Goal: Entertainment & Leisure: Consume media (video, audio)

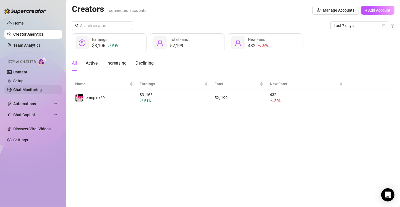
click at [33, 90] on link "Chat Monitoring" at bounding box center [27, 90] width 28 height 4
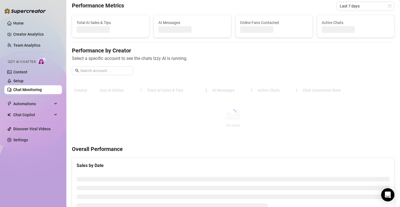
scroll to position [22, 0]
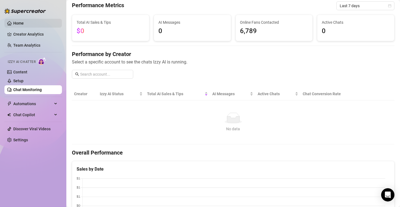
click at [23, 21] on link "Home" at bounding box center [18, 23] width 11 height 4
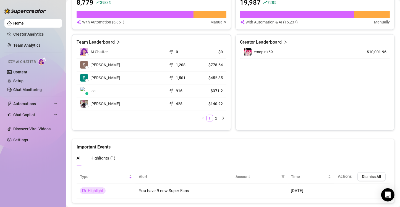
scroll to position [247, 0]
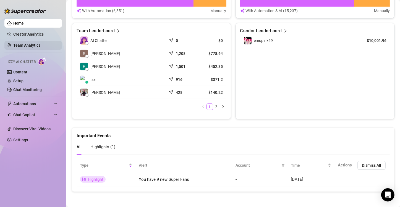
click at [23, 46] on link "Team Analytics" at bounding box center [26, 45] width 27 height 4
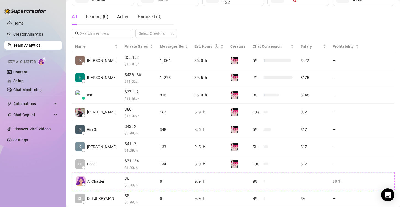
scroll to position [59, 0]
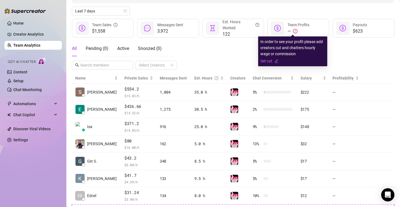
click at [293, 30] on icon "exclamation-circle" at bounding box center [295, 31] width 4 height 4
click at [274, 60] on link "Set cut" at bounding box center [293, 61] width 65 height 6
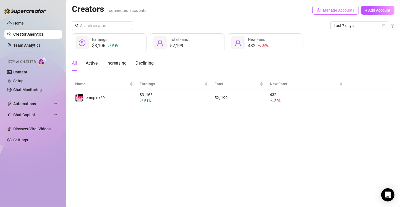
click at [345, 11] on span "Manage Accounts" at bounding box center [339, 10] width 32 height 4
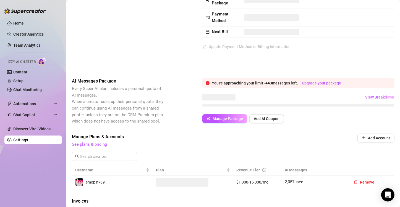
scroll to position [52, 0]
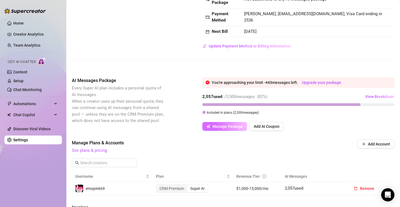
click at [221, 129] on span "Manage Package" at bounding box center [228, 126] width 30 height 4
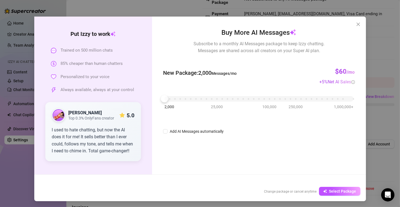
scroll to position [12, 0]
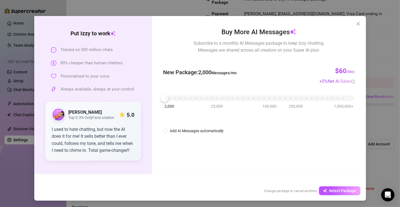
click at [390, 154] on div "Put [PERSON_NAME] to work Trained on 500 million chats 85% cheaper than human c…" at bounding box center [200, 103] width 400 height 207
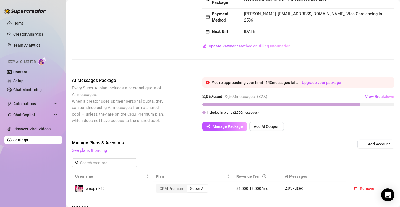
scroll to position [0, 0]
click at [269, 131] on button "Add AI Coupon" at bounding box center [266, 126] width 35 height 9
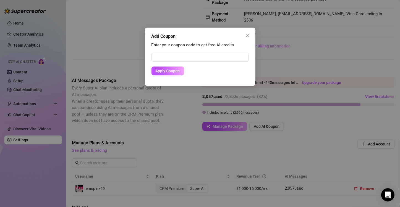
click at [149, 107] on div "Add Coupon Enter your coupon code to get free AI credits Apply Coupon" at bounding box center [200, 103] width 400 height 207
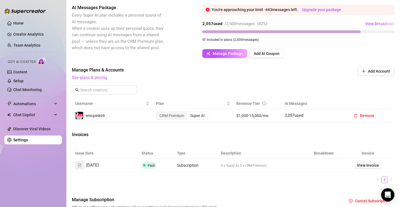
scroll to position [126, 0]
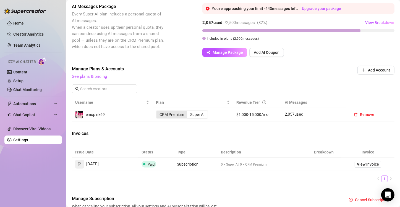
click at [176, 119] on div "CRM Premium" at bounding box center [172, 115] width 31 height 8
click at [158, 112] on input "CRM Premium" at bounding box center [158, 112] width 0 height 0
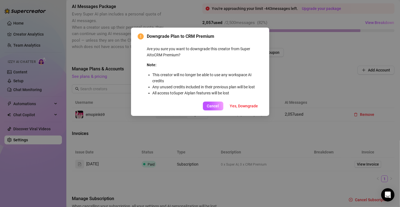
click at [229, 137] on div "Downgrade Plan to CRM Premium Are you sure you want to downgrade this creator f…" at bounding box center [200, 103] width 400 height 207
click at [213, 106] on span "Cancel" at bounding box center [213, 106] width 12 height 4
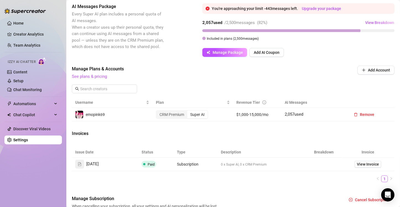
click at [199, 119] on div "Super AI" at bounding box center [197, 115] width 20 height 8
click at [189, 112] on input "Super AI" at bounding box center [189, 112] width 0 height 0
click at [210, 138] on div "Invoices" at bounding box center [233, 135] width 323 height 8
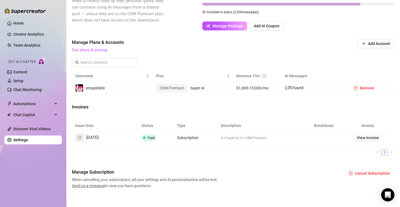
scroll to position [152, 0]
click at [28, 140] on link "Settings" at bounding box center [20, 140] width 15 height 4
click at [24, 24] on link "Home" at bounding box center [18, 23] width 11 height 4
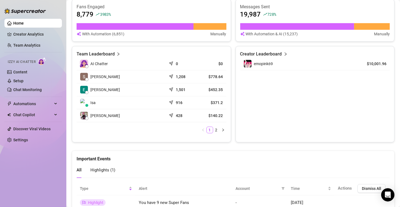
scroll to position [247, 0]
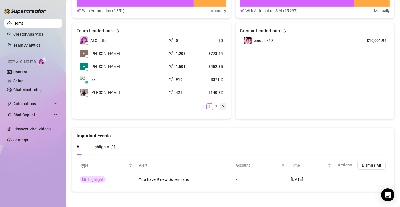
click at [222, 105] on icon "right" at bounding box center [223, 106] width 3 height 3
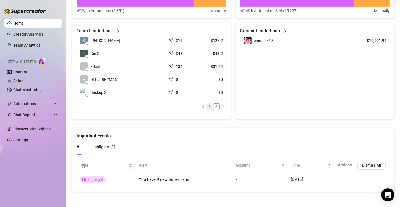
click at [209, 106] on link "1" at bounding box center [210, 107] width 6 height 6
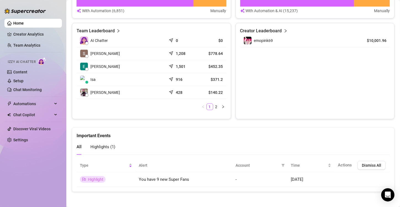
click at [104, 29] on article "Team Leaderboard" at bounding box center [96, 31] width 38 height 7
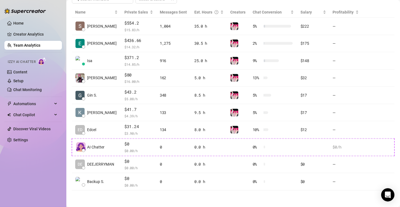
scroll to position [124, 0]
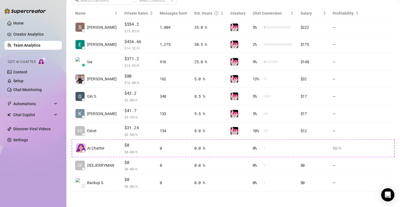
click at [291, 197] on main "Team 9 team members Manage Team & Permissions Invite your team! Add team member…" at bounding box center [233, 42] width 334 height 332
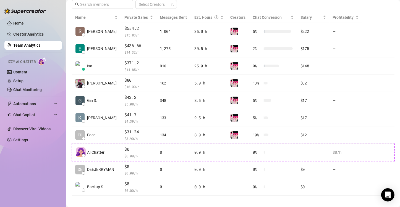
scroll to position [120, 0]
click at [211, 199] on main "Team 9 team members Manage Team & Permissions Invite your team! Add team member…" at bounding box center [233, 46] width 334 height 332
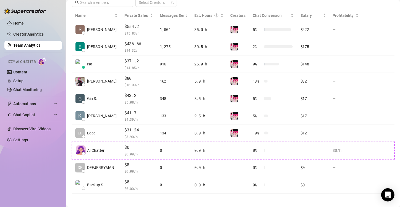
scroll to position [122, 0]
click at [24, 22] on link "Home" at bounding box center [18, 23] width 11 height 4
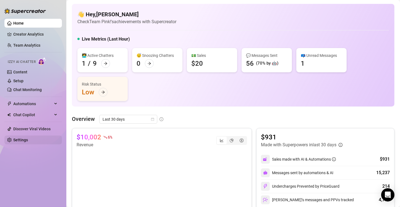
click at [23, 140] on link "Settings" at bounding box center [20, 140] width 15 height 4
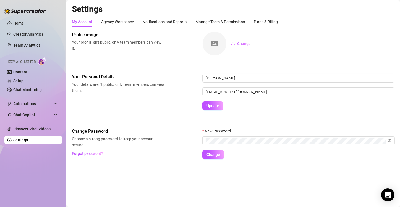
click at [23, 122] on ul "Home Creator Analytics Team Analytics Izzy AI Chatter Content Setup Chat Monito…" at bounding box center [33, 82] width 58 height 130
click at [23, 130] on link "Discover Viral Videos" at bounding box center [31, 129] width 37 height 4
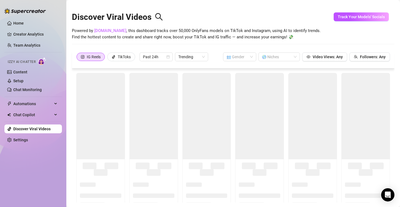
click at [219, 10] on div "Discover Viral Videos" at bounding box center [233, 16] width 323 height 24
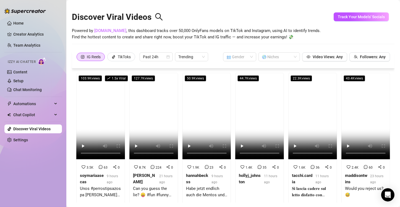
scroll to position [12, 0]
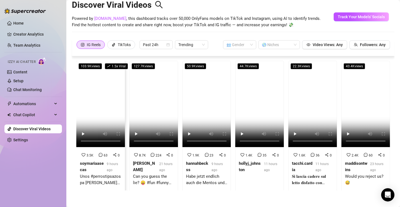
click at [105, 87] on video at bounding box center [100, 104] width 49 height 87
click at [276, 45] on div at bounding box center [276, 45] width 33 height 8
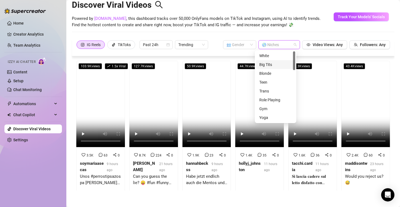
click at [274, 65] on div "Big Tits" at bounding box center [275, 65] width 33 height 6
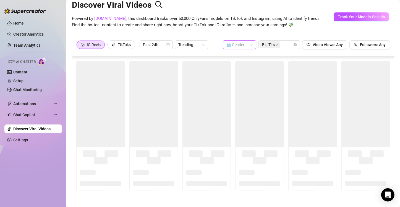
click at [236, 46] on input "search" at bounding box center [238, 45] width 22 height 8
click at [236, 54] on div "👩 [DEMOGRAPHIC_DATA]" at bounding box center [236, 56] width 24 height 6
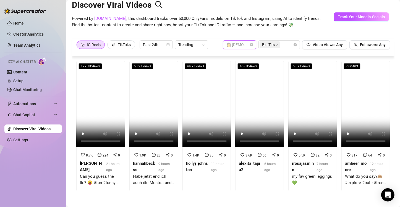
click at [245, 46] on span "👩 [DEMOGRAPHIC_DATA]" at bounding box center [240, 45] width 27 height 8
click at [242, 35] on div "Discover Viral Videos Powered by [DOMAIN_NAME] , this dashboard tracks over 50,…" at bounding box center [233, 15] width 323 height 47
click at [101, 114] on video at bounding box center [100, 104] width 49 height 87
click at [152, 98] on video at bounding box center [153, 104] width 49 height 87
click at [202, 103] on video at bounding box center [207, 104] width 49 height 87
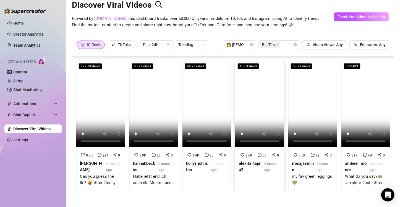
click at [255, 103] on video at bounding box center [259, 104] width 49 height 87
click at [297, 90] on video at bounding box center [312, 104] width 49 height 87
click at [350, 102] on video at bounding box center [366, 104] width 49 height 87
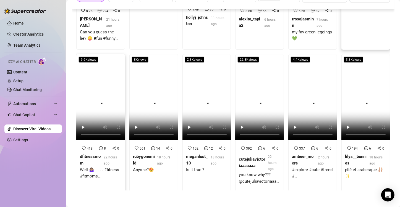
scroll to position [98, 0]
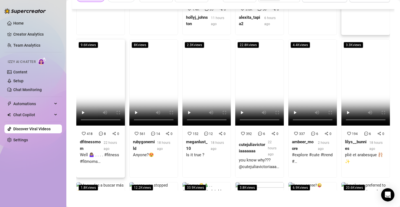
click at [98, 123] on div "9.6K views" at bounding box center [100, 84] width 49 height 88
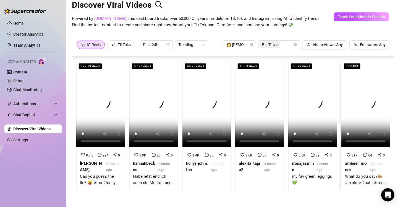
scroll to position [0, 0]
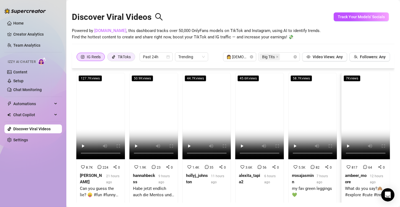
click at [124, 57] on div "TikToks" at bounding box center [124, 57] width 13 height 8
click at [109, 58] on input "TikToks" at bounding box center [109, 58] width 0 height 0
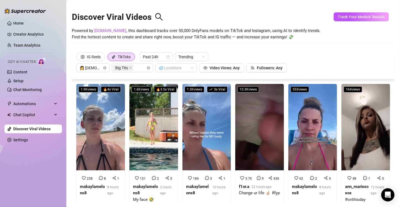
scroll to position [12, 0]
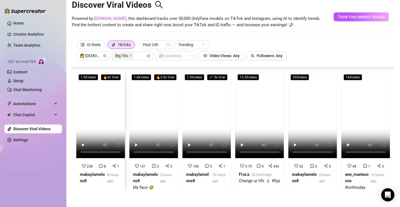
click at [101, 113] on video at bounding box center [100, 115] width 49 height 87
click at [138, 56] on div "Big Tits" at bounding box center [129, 56] width 33 height 8
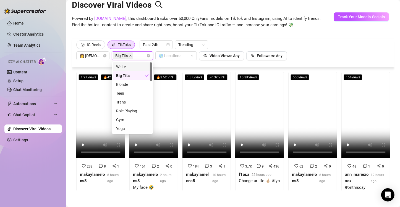
click at [129, 56] on icon "close" at bounding box center [130, 55] width 3 height 3
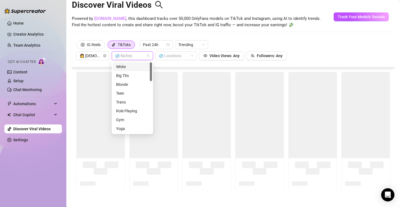
click at [233, 28] on span "Powered by [DOMAIN_NAME] , this dashboard tracks over 50,000 OnlyFans models on…" at bounding box center [196, 21] width 249 height 13
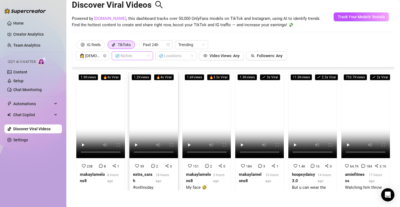
click at [158, 105] on video at bounding box center [153, 115] width 49 height 87
